Goal: Task Accomplishment & Management: Manage account settings

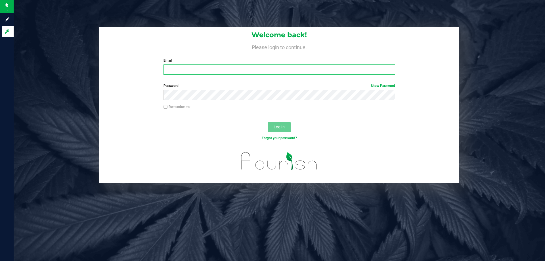
click at [236, 65] on input "Email" at bounding box center [279, 69] width 231 height 10
type input "[EMAIL_ADDRESS][DOMAIN_NAME]"
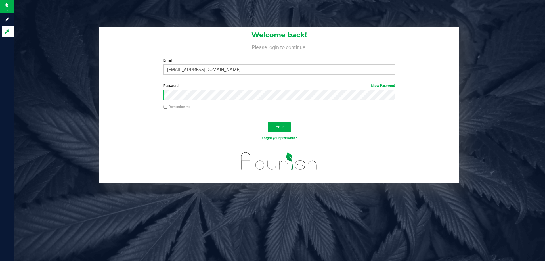
click at [268, 122] on button "Log In" at bounding box center [279, 127] width 23 height 10
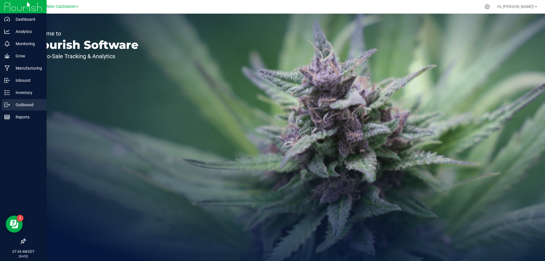
click at [29, 103] on p "Outbound" at bounding box center [27, 104] width 34 height 7
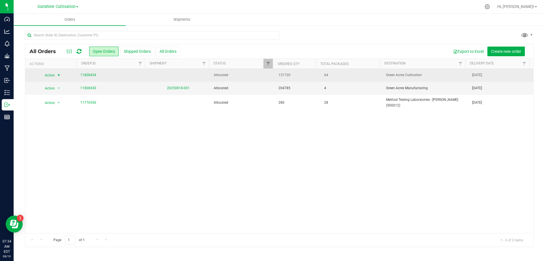
click at [57, 76] on span "select" at bounding box center [59, 75] width 5 height 5
click at [93, 74] on link "11808434" at bounding box center [88, 74] width 16 height 5
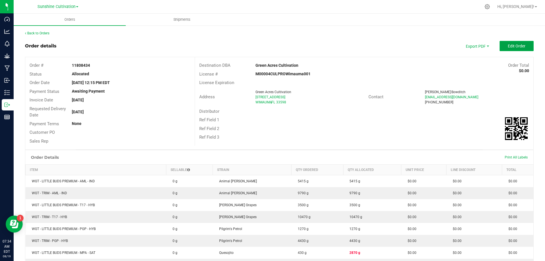
click at [514, 42] on button "Edit Order" at bounding box center [517, 46] width 34 height 10
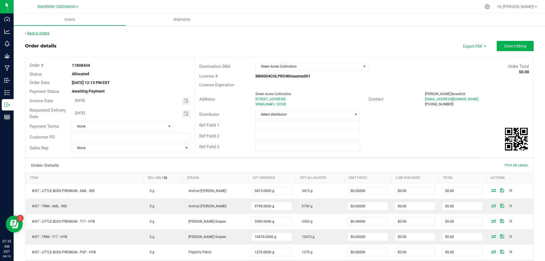
click at [32, 31] on link "Back to Orders" at bounding box center [37, 33] width 24 height 4
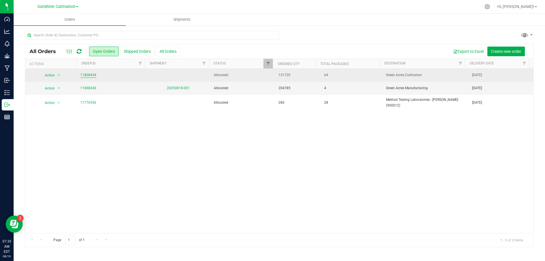
click at [82, 75] on link "11808434" at bounding box center [88, 74] width 16 height 5
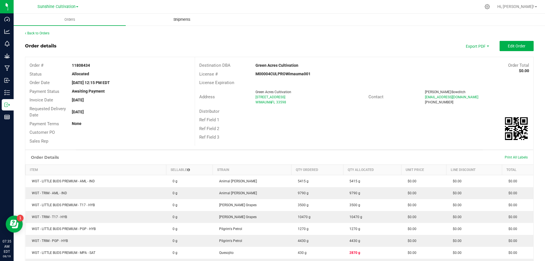
click at [169, 16] on uib-tab-heading "Shipments" at bounding box center [182, 19] width 112 height 11
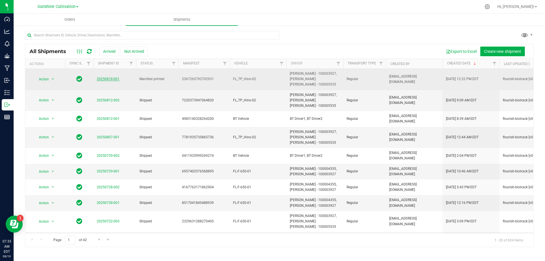
click at [106, 80] on link "20250818-001" at bounding box center [108, 79] width 23 height 4
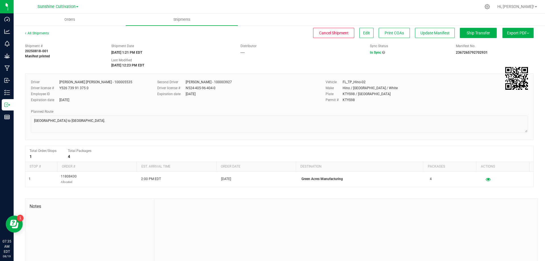
click at [527, 33] on img at bounding box center [528, 33] width 2 height 1
click at [521, 46] on span "Manifest by Package ID" at bounding box center [510, 45] width 36 height 4
click at [168, 19] on uib-tab-heading "Shipments" at bounding box center [192, 19] width 119 height 11
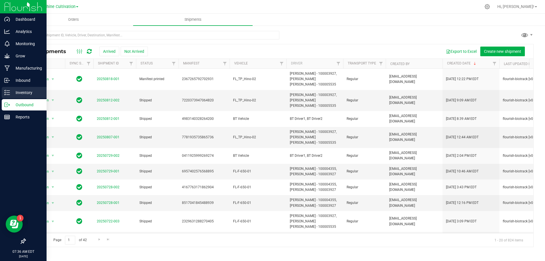
click at [36, 93] on p "Inventory" at bounding box center [27, 92] width 34 height 7
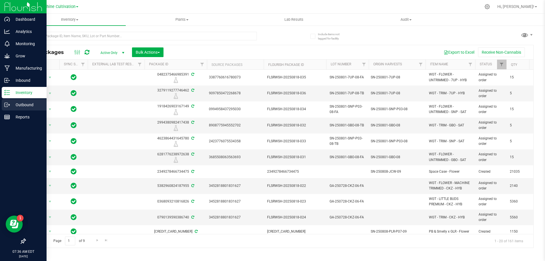
click at [32, 101] on p "Outbound" at bounding box center [27, 104] width 34 height 7
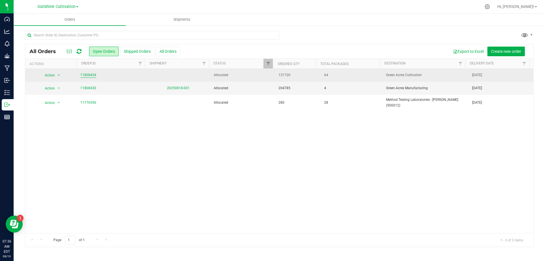
click at [86, 77] on link "11808434" at bounding box center [88, 74] width 16 height 5
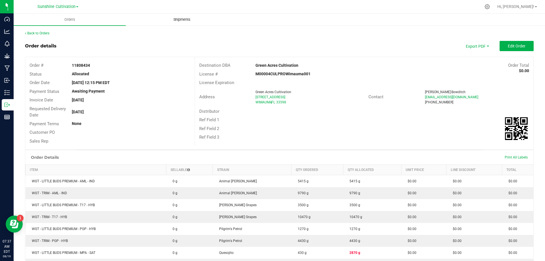
click at [169, 16] on uib-tab-heading "Shipments" at bounding box center [182, 19] width 112 height 11
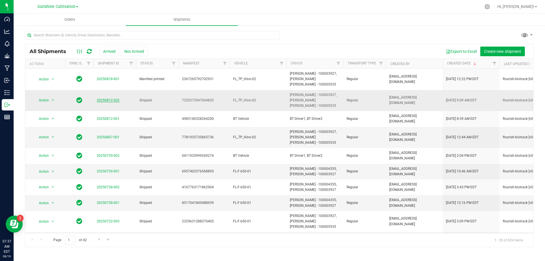
click at [112, 102] on link "20250812-002" at bounding box center [108, 100] width 23 height 4
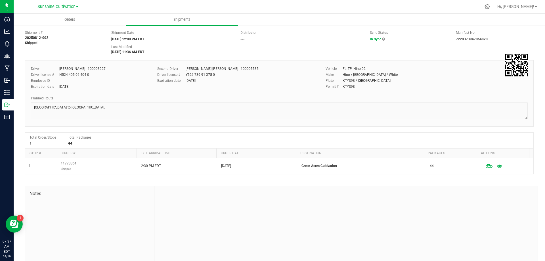
scroll to position [21, 0]
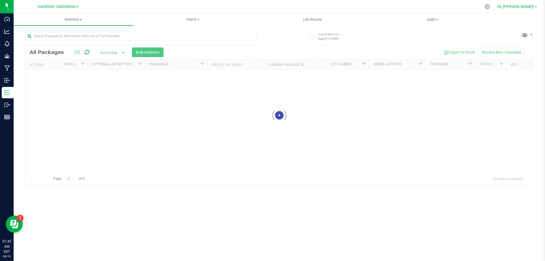
click at [522, 7] on span "Hi, [PERSON_NAME]!" at bounding box center [516, 6] width 37 height 5
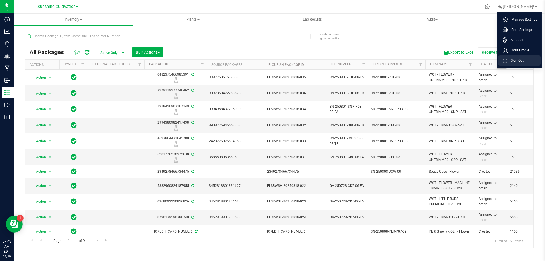
click at [519, 58] on span "Sign Out" at bounding box center [516, 61] width 16 height 6
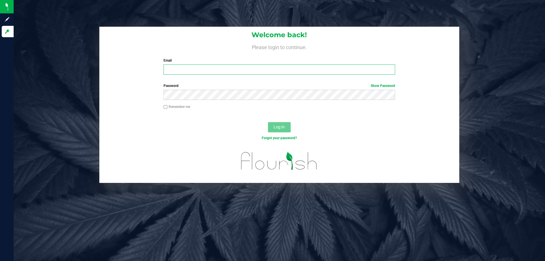
click at [222, 65] on input "Email" at bounding box center [279, 69] width 231 height 10
type input "aedmondson@liveparallel.com"
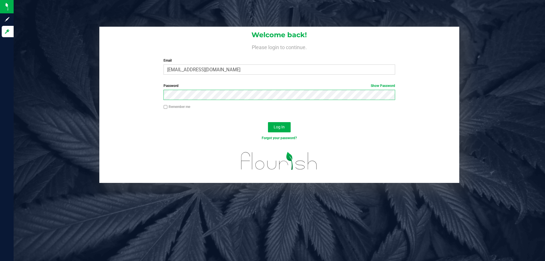
click at [268, 122] on button "Log In" at bounding box center [279, 127] width 23 height 10
